Goal: Ask a question: Seek information or help from site administrators or community

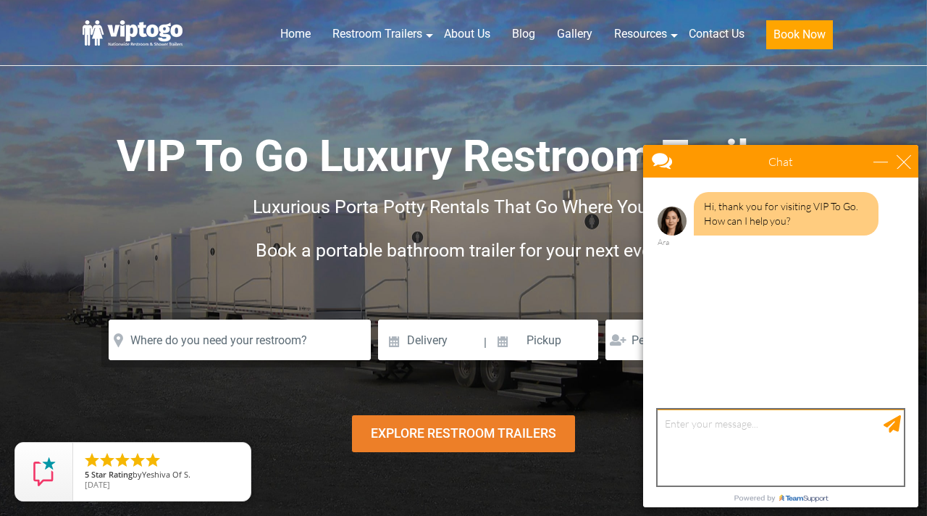
click at [689, 436] on textarea "type your message" at bounding box center [781, 447] width 246 height 76
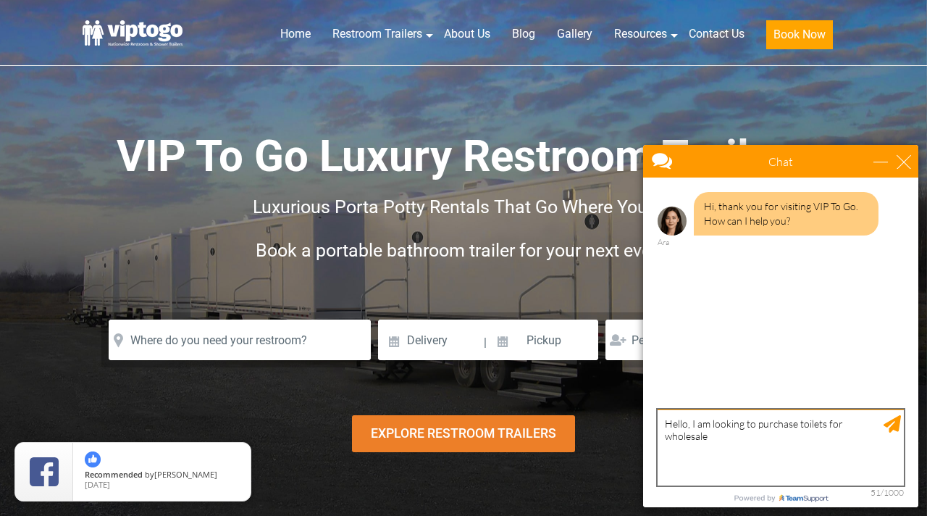
type textarea "Hello, I am looking to purchase toilets for wholesale"
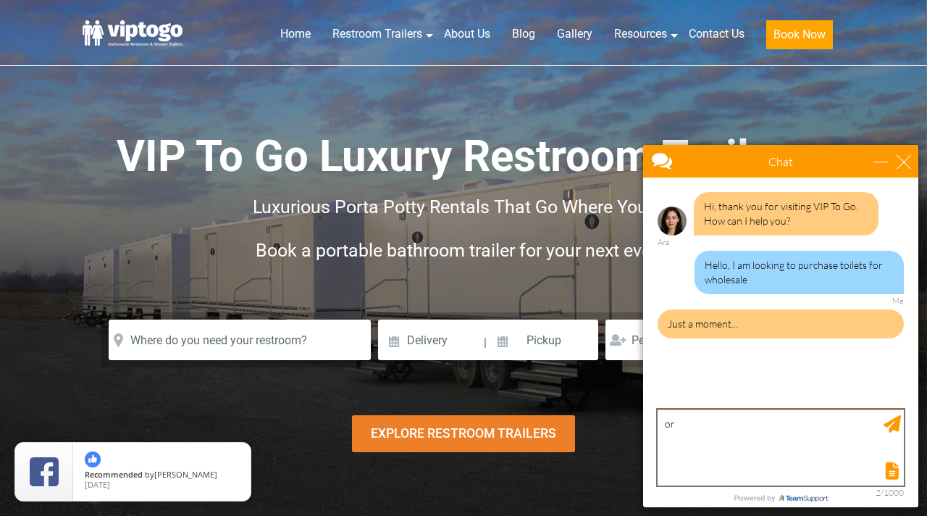
type textarea "o"
type textarea "Or rental"
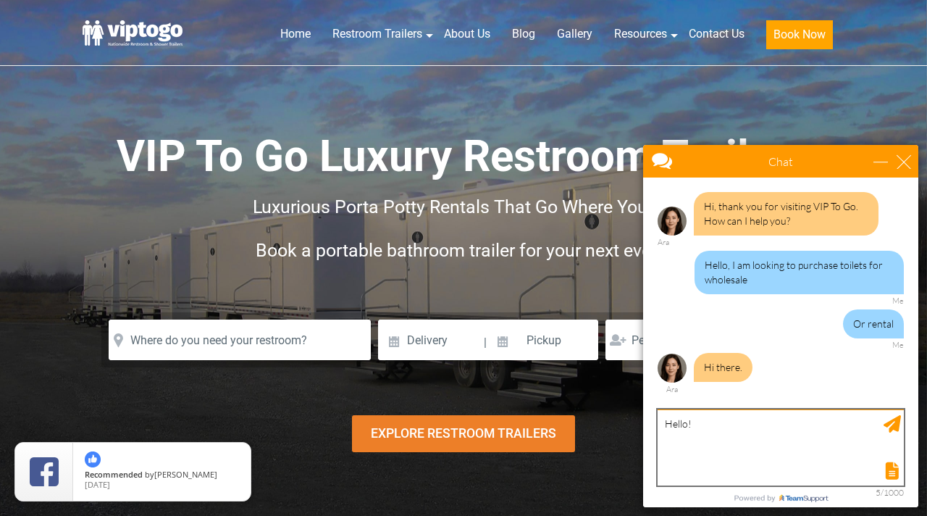
type textarea "Hello!"
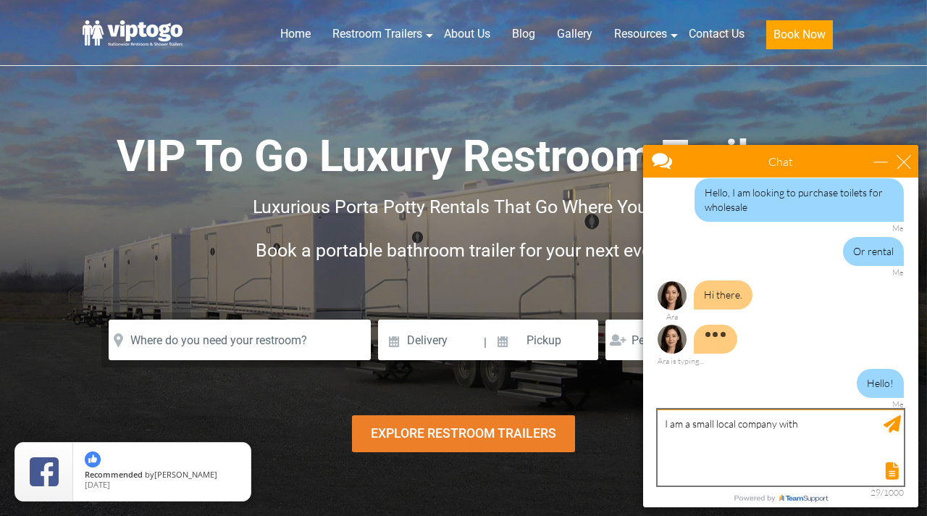
scroll to position [87, 0]
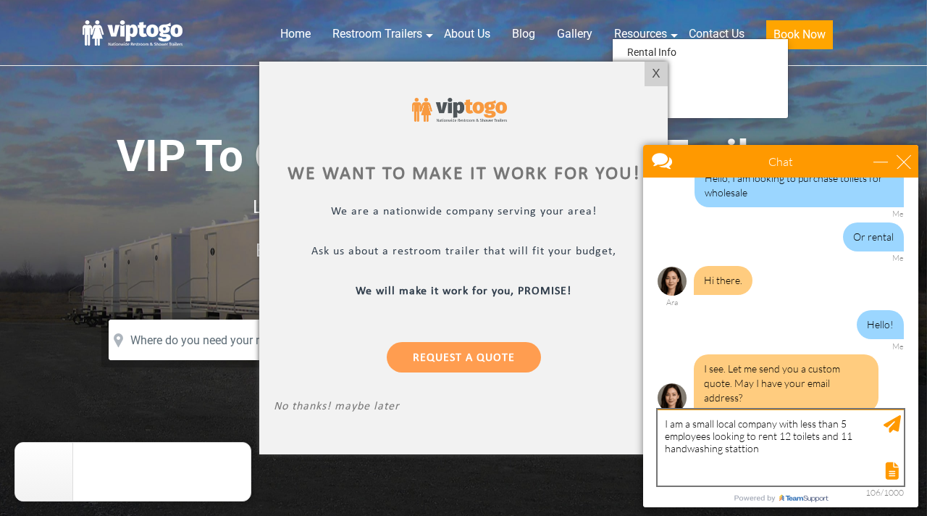
type textarea "I am a small local company with less than 5 employees looking to rent 12 toilet…"
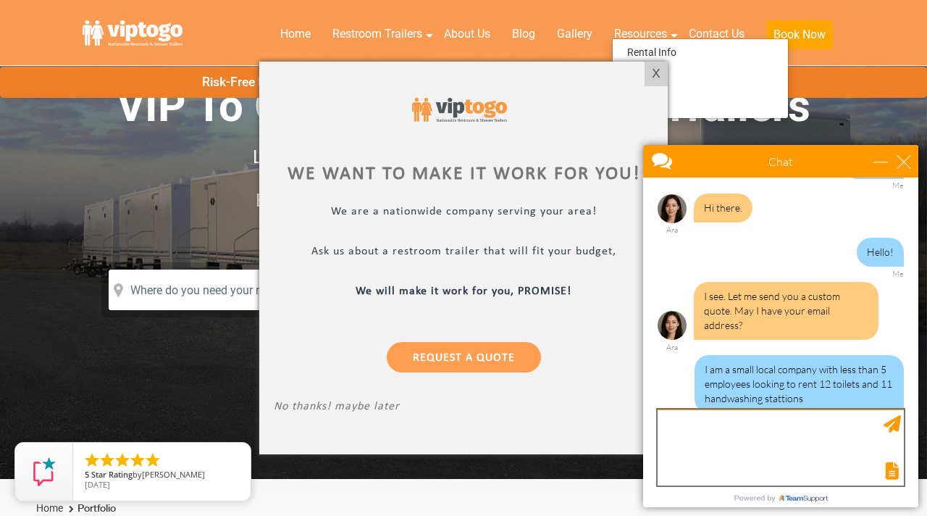
scroll to position [0, 0]
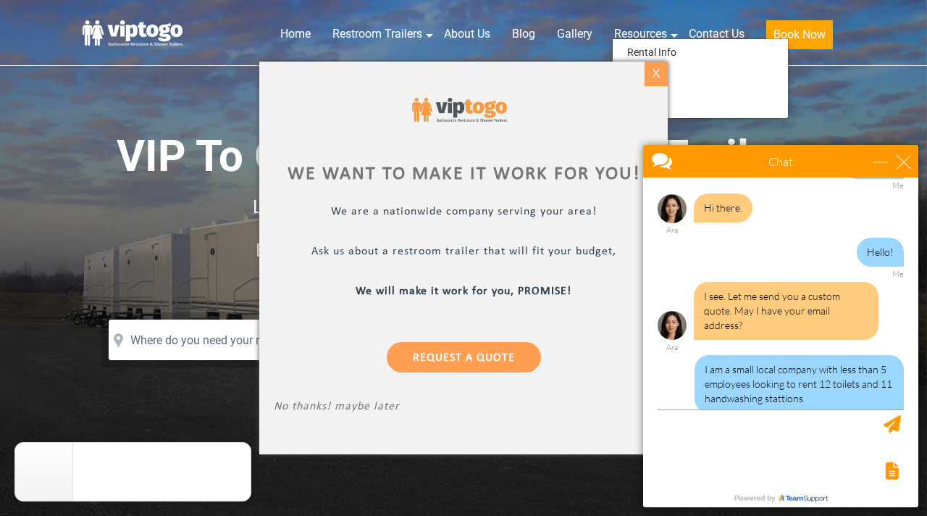
click at [657, 76] on div "X" at bounding box center [656, 74] width 22 height 25
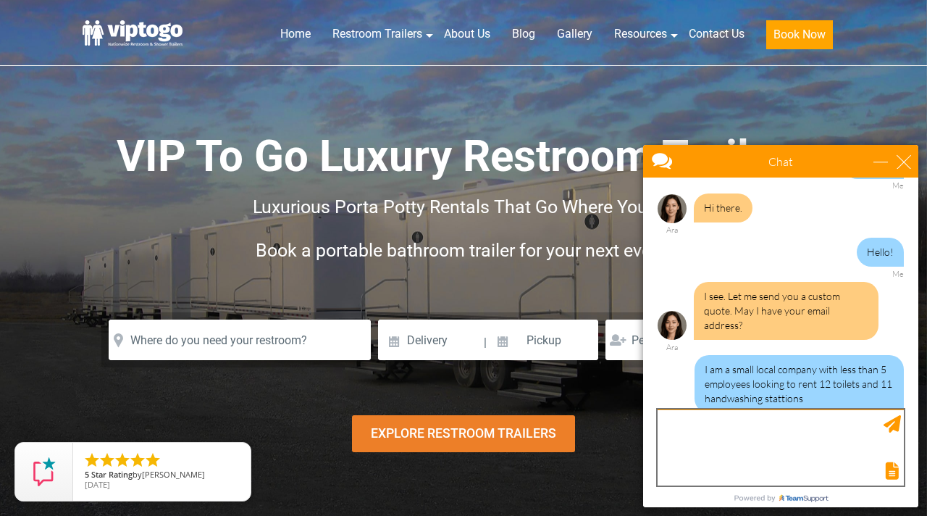
click at [782, 421] on textarea "type your message" at bounding box center [781, 447] width 246 height 76
type textarea "J"
type textarea "[EMAIL_ADDRESS][DOMAIN_NAME]"
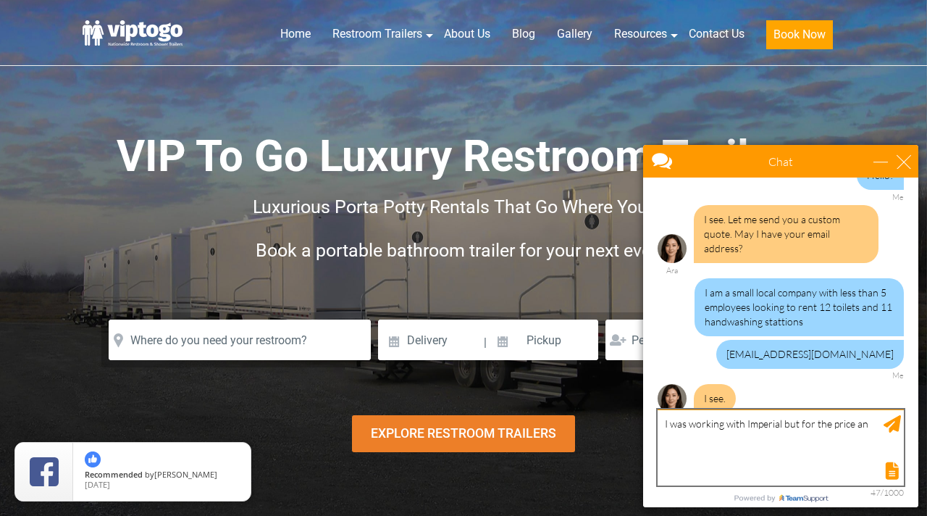
scroll to position [298, 0]
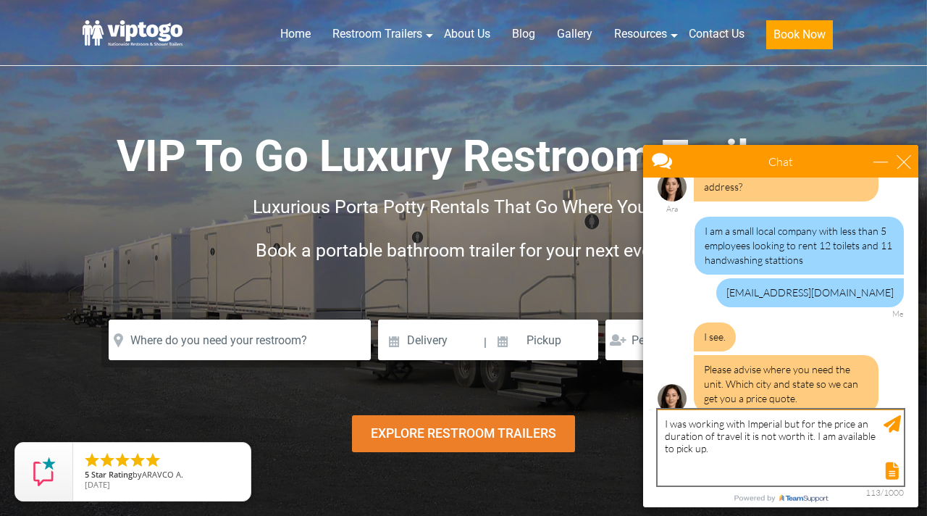
type textarea "I was working with Imperial but for the price an duration of travel it is not w…"
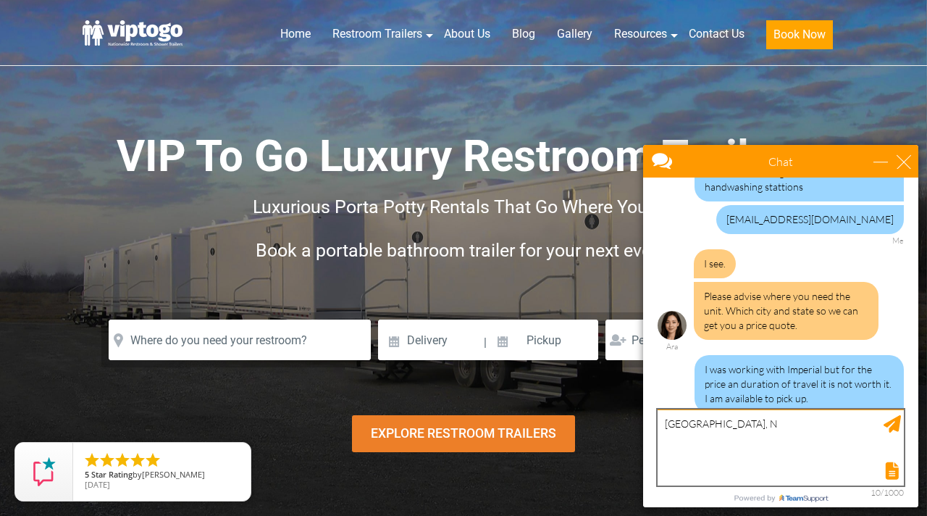
type textarea "[GEOGRAPHIC_DATA], [GEOGRAPHIC_DATA]"
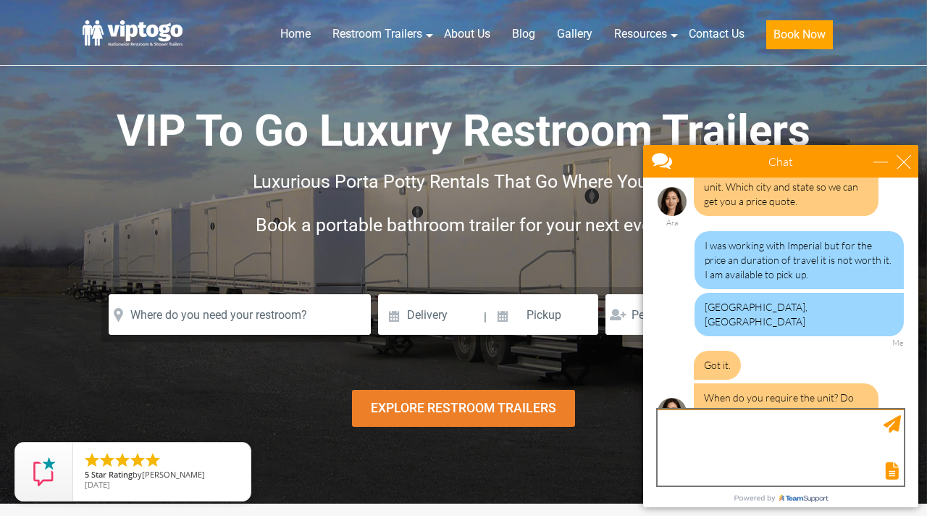
scroll to position [0, 0]
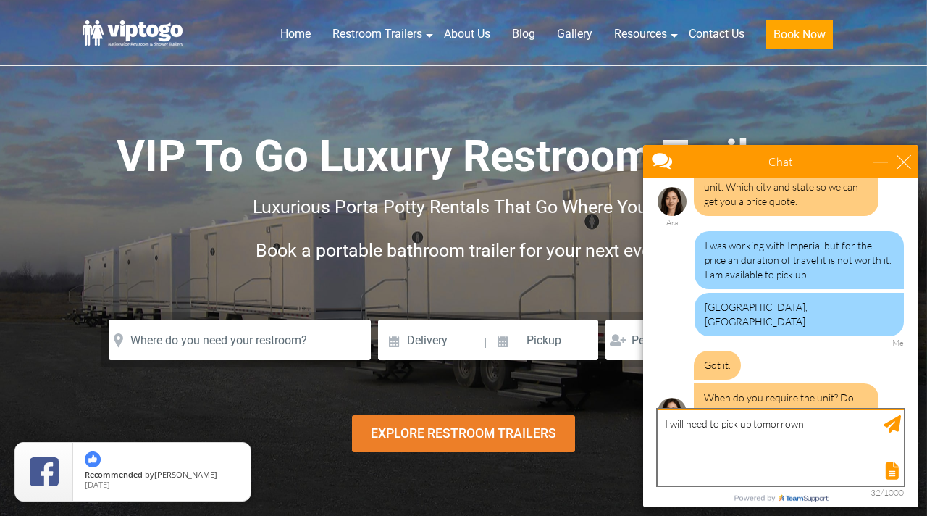
type textarea "I will need to pick up [DATE]"
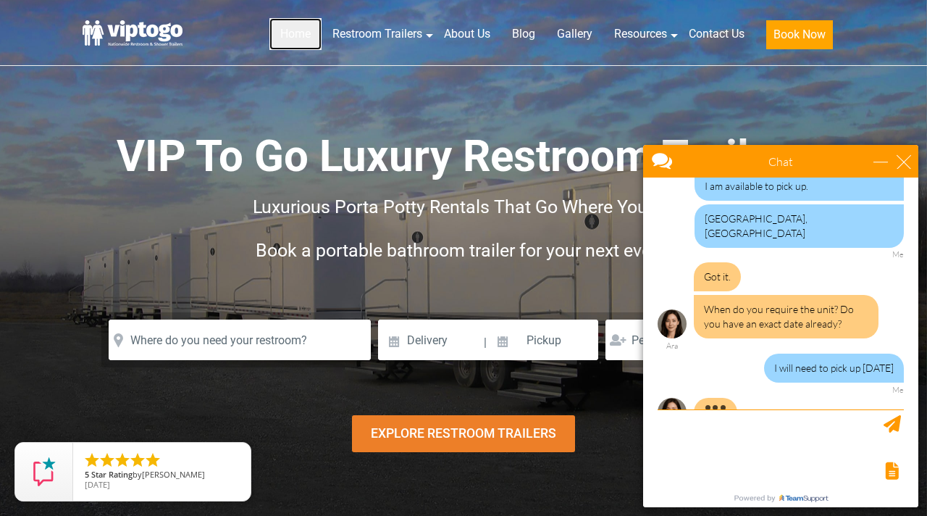
click at [295, 33] on link "Home" at bounding box center [295, 34] width 52 height 32
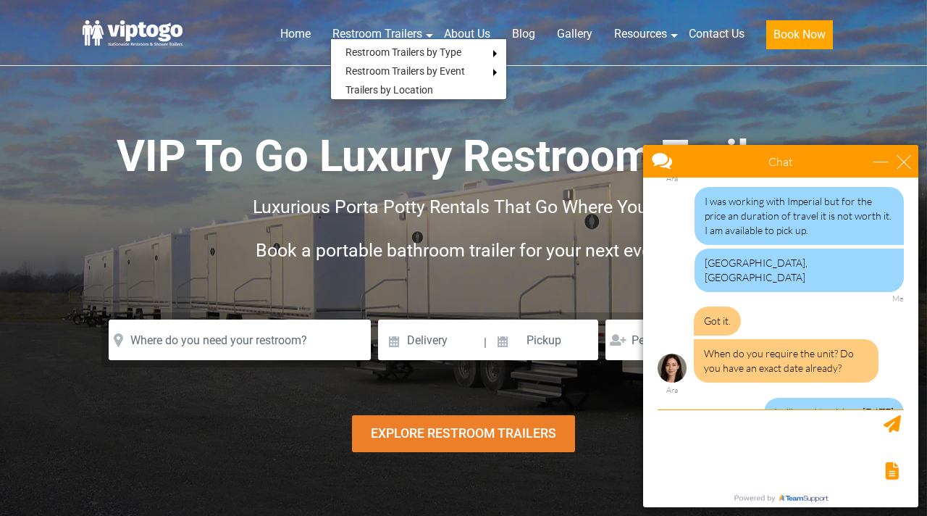
scroll to position [583, 0]
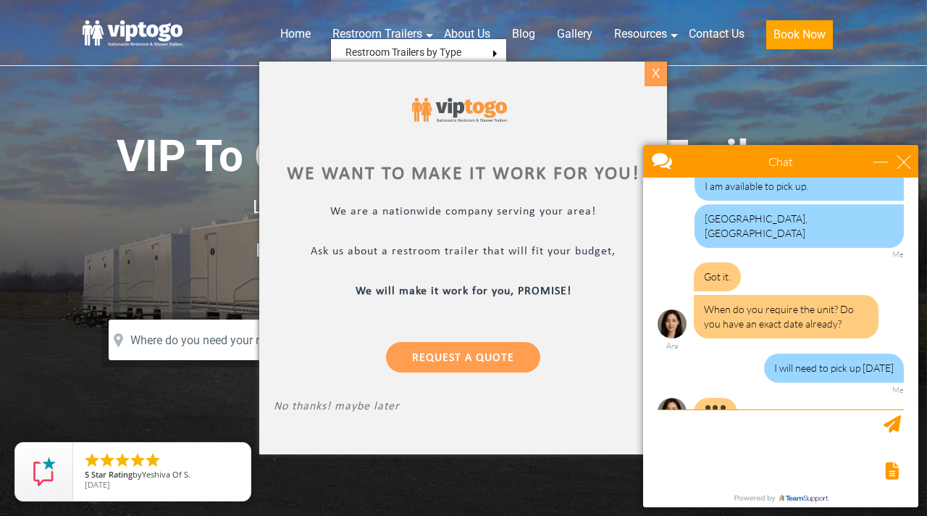
click at [658, 77] on div "X" at bounding box center [656, 74] width 22 height 25
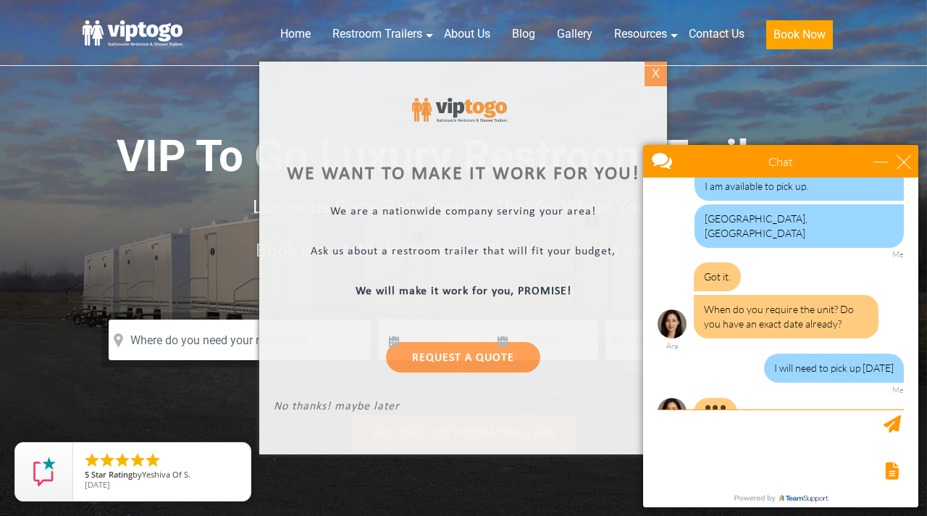
scroll to position [539, 0]
